Goal: Task Accomplishment & Management: Use online tool/utility

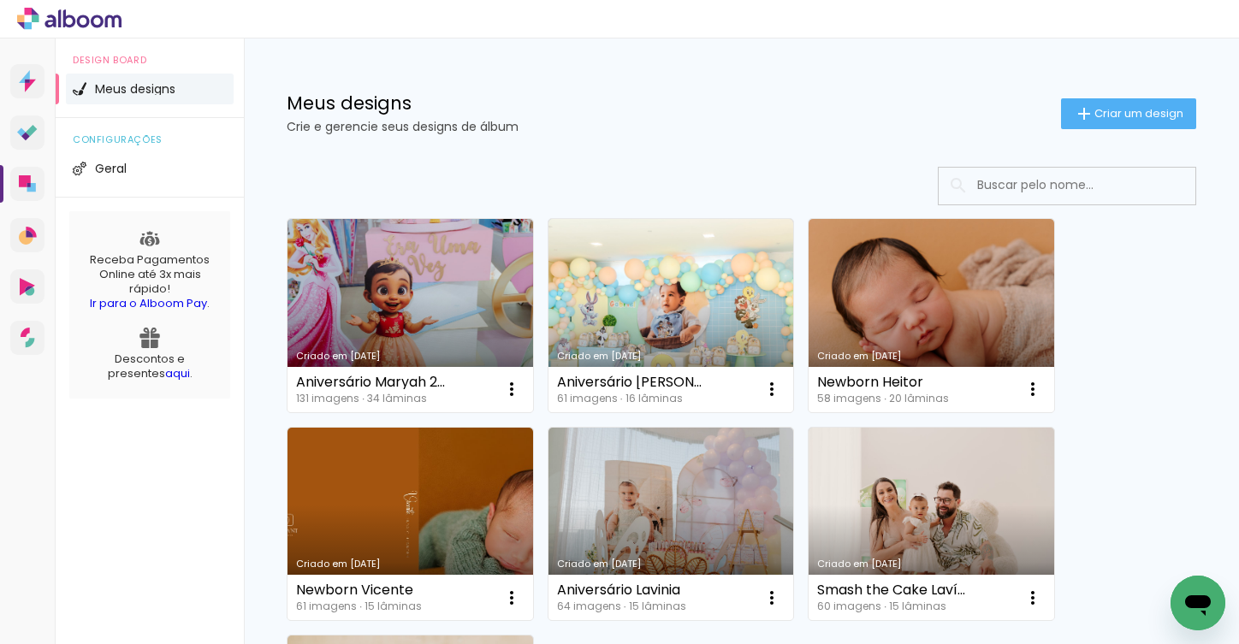
click at [512, 392] on iron-icon at bounding box center [511, 389] width 21 height 21
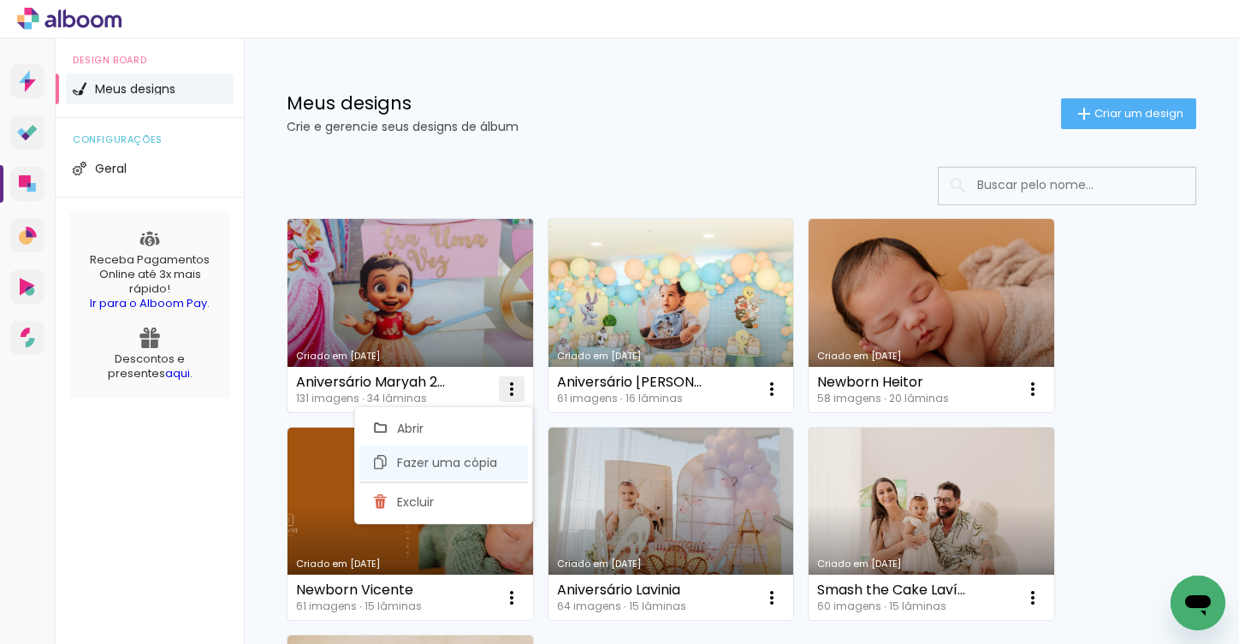
click at [428, 467] on span "Fazer uma cópia" at bounding box center [447, 463] width 100 height 12
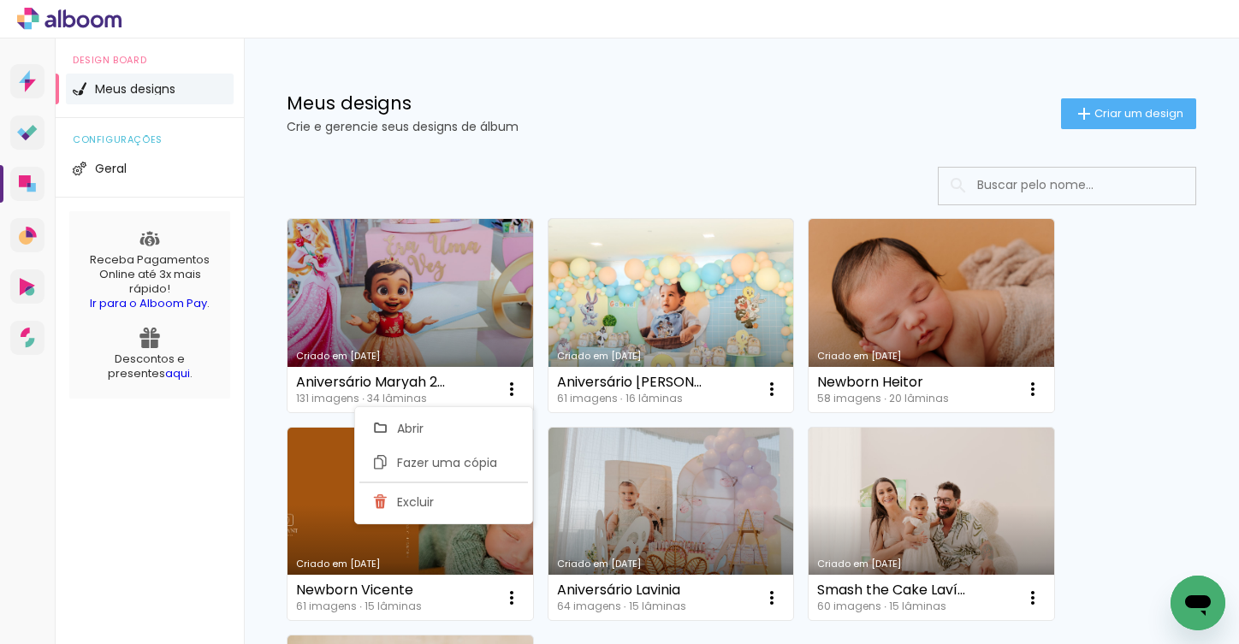
type input "Cópia de Aniversário Maryah 2 Anos"
